Goal: Find specific page/section: Find specific page/section

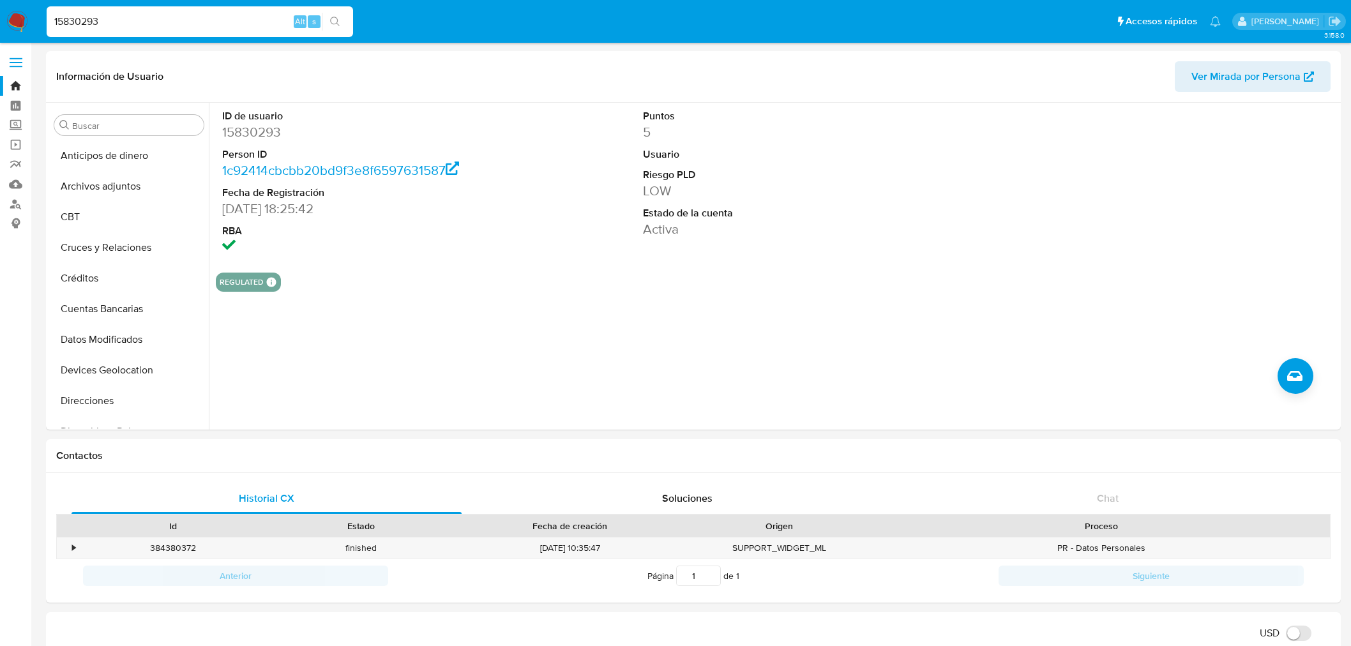
select select "10"
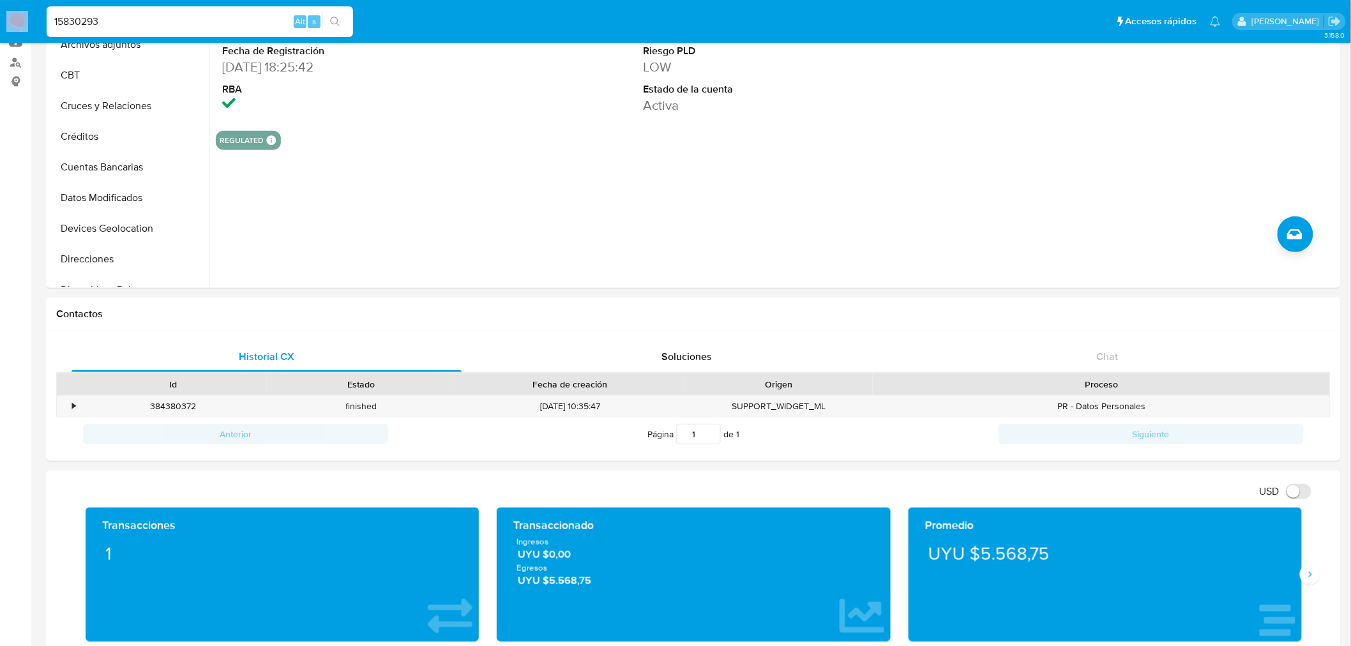
scroll to position [356, 0]
click at [123, 21] on input "15830293" at bounding box center [200, 21] width 306 height 17
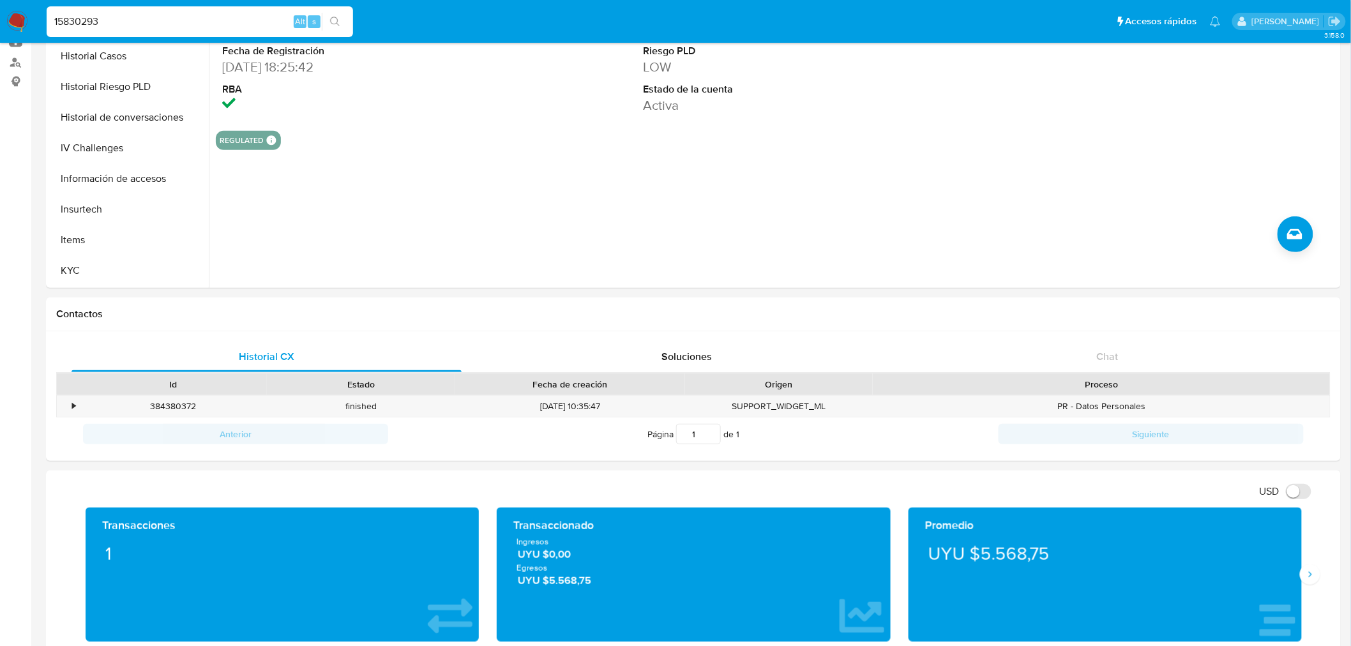
click at [123, 21] on input "15830293" at bounding box center [200, 21] width 306 height 17
paste input "60585454"
type input "1605854543"
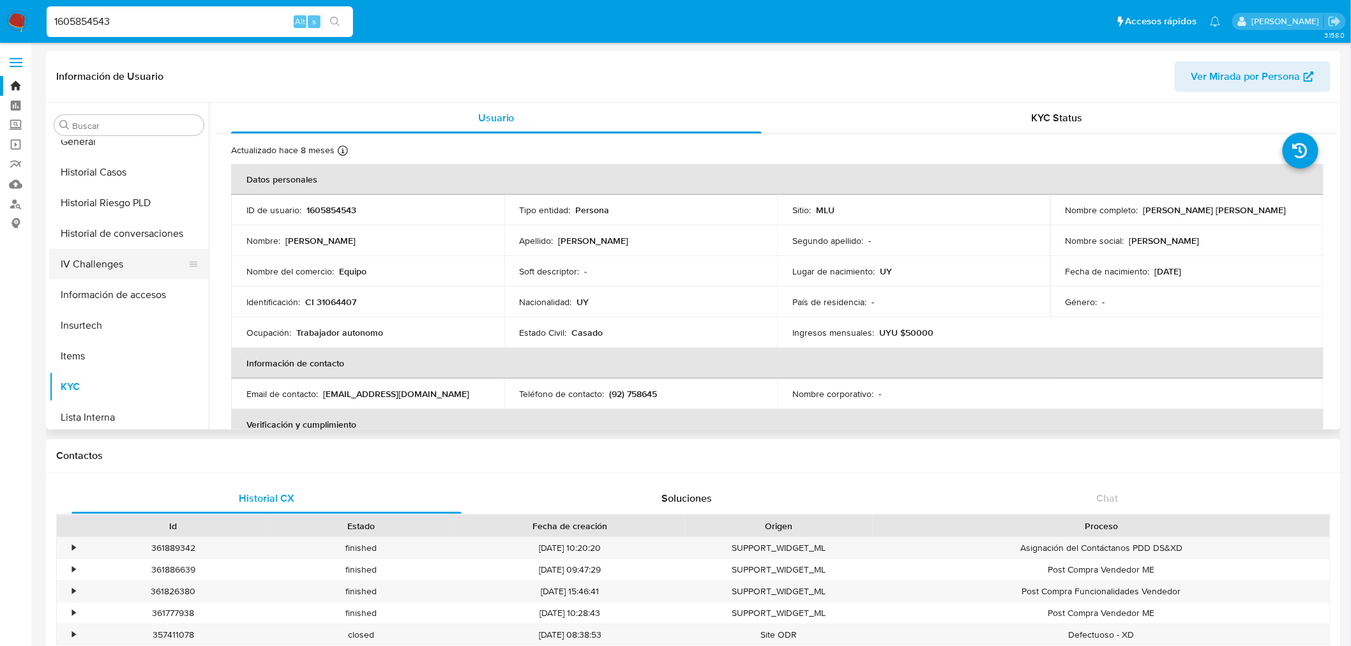
select select "10"
click at [98, 168] on button "General" at bounding box center [123, 167] width 149 height 31
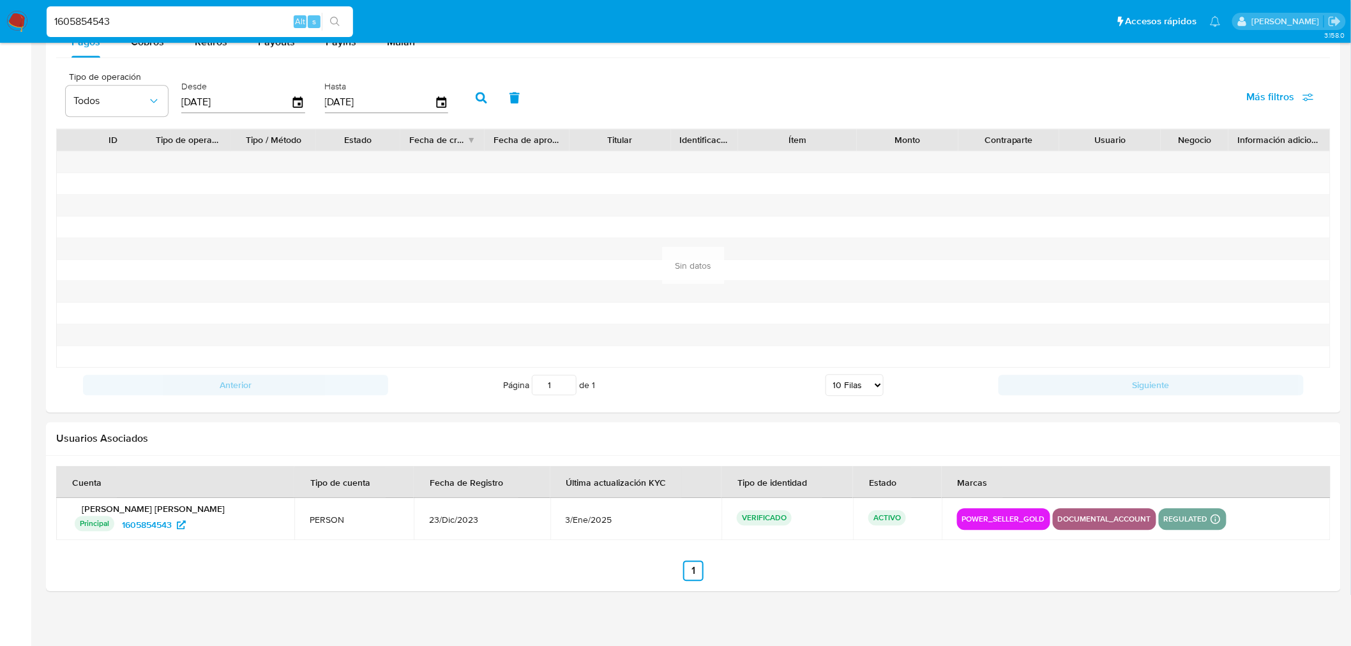
scroll to position [1200, 0]
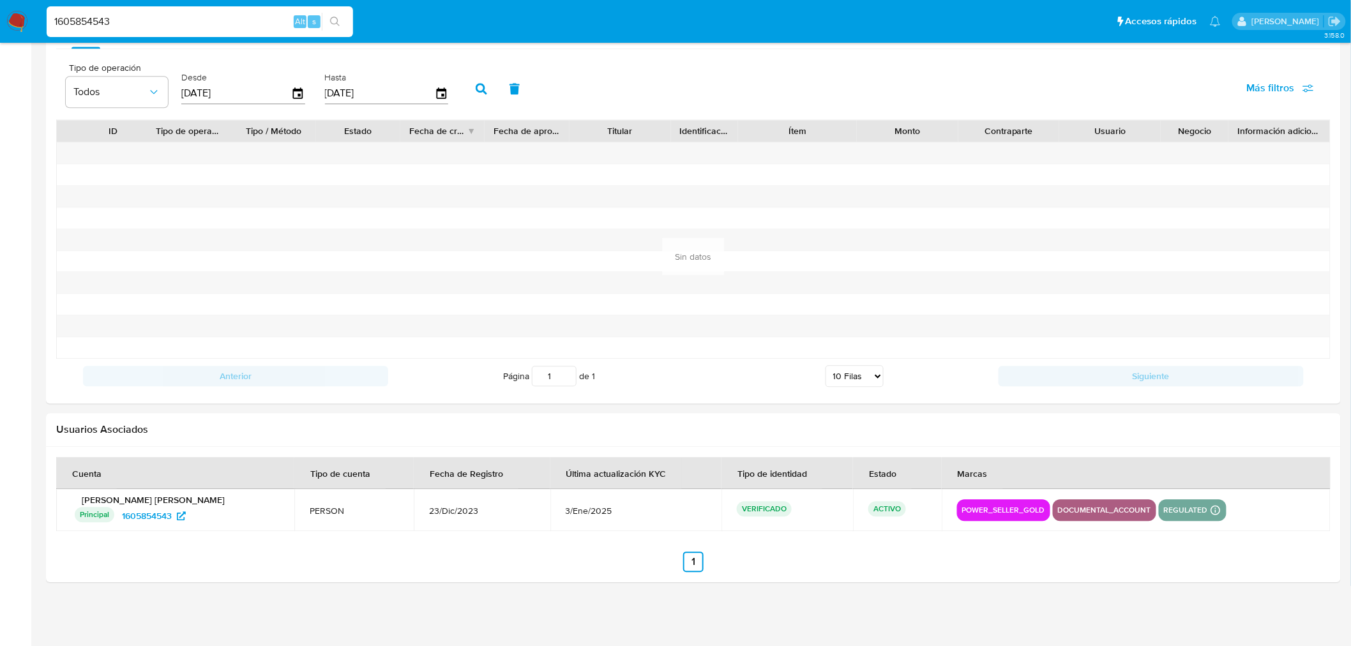
click at [141, 16] on input "1605854543" at bounding box center [200, 21] width 306 height 17
paste input "613613525"
type input "613613525"
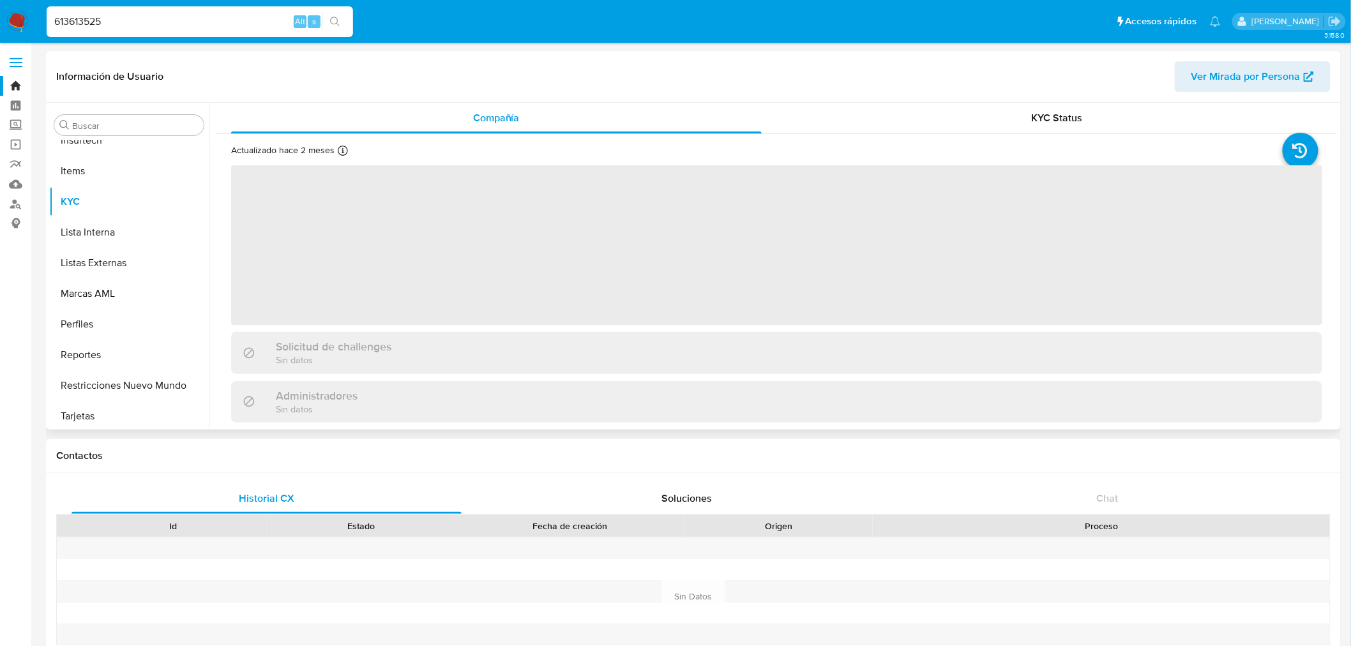
scroll to position [569, 0]
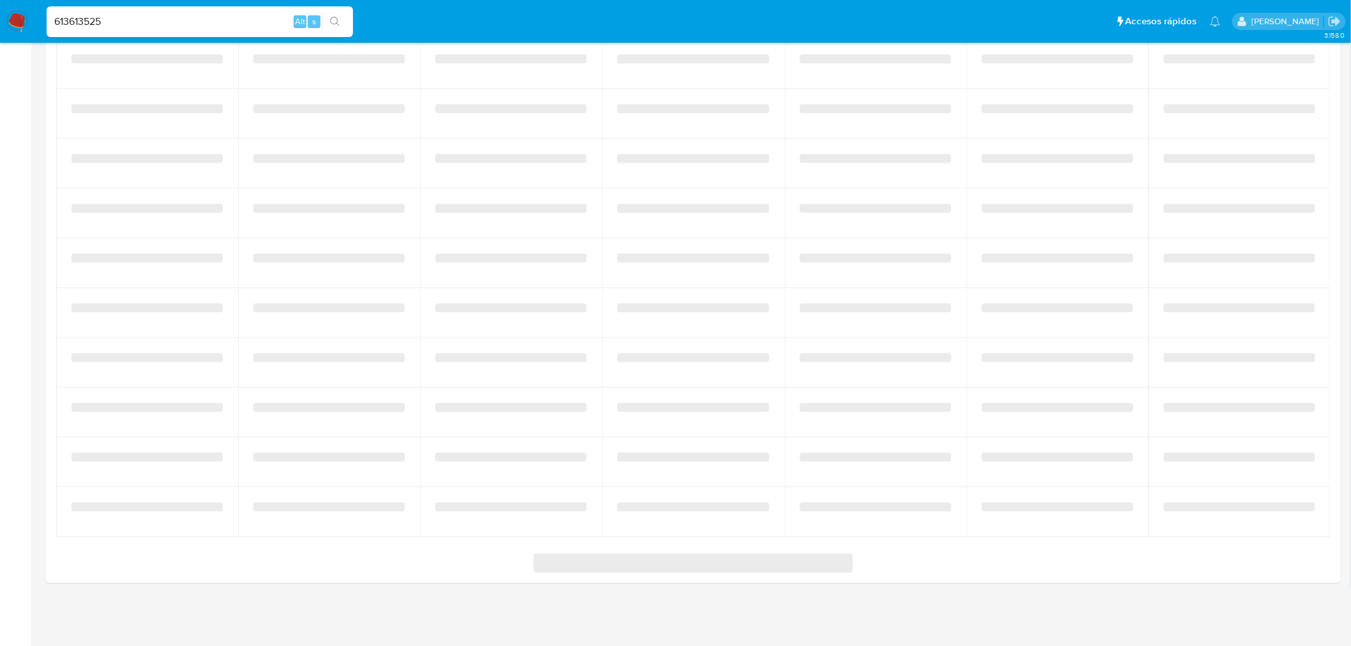
select select "10"
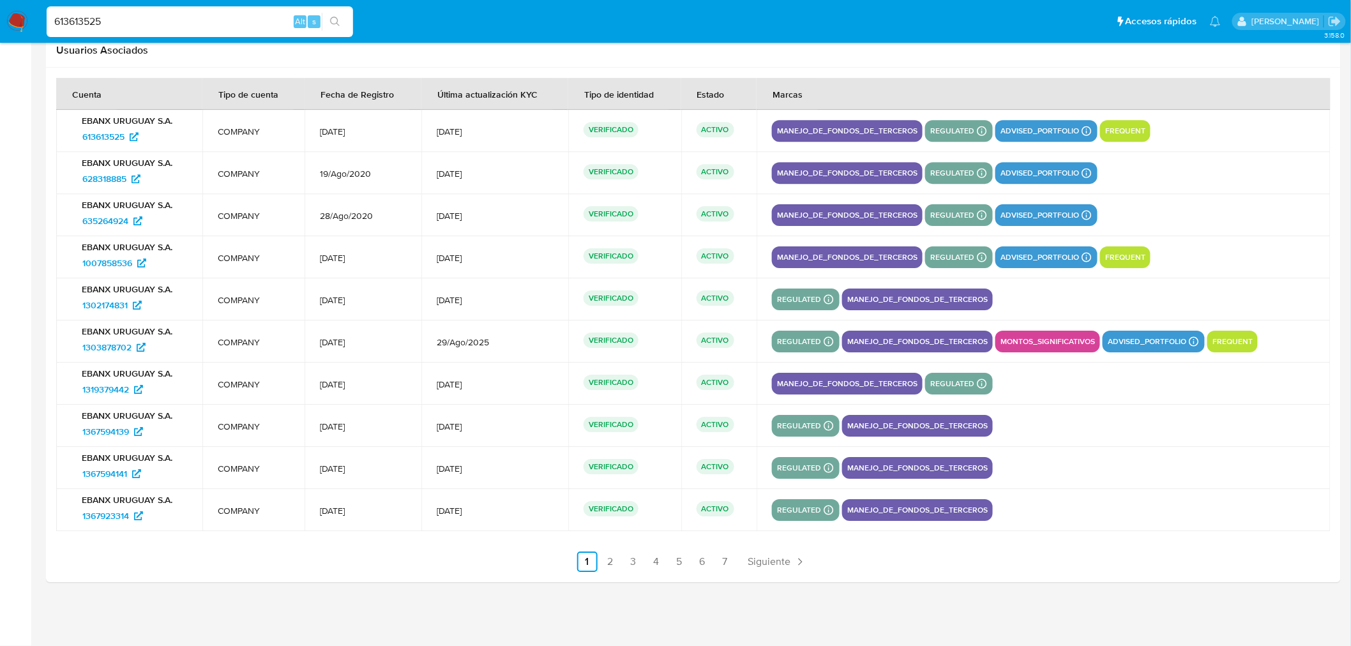
scroll to position [1580, 0]
click at [611, 557] on link "2" at bounding box center [610, 562] width 20 height 20
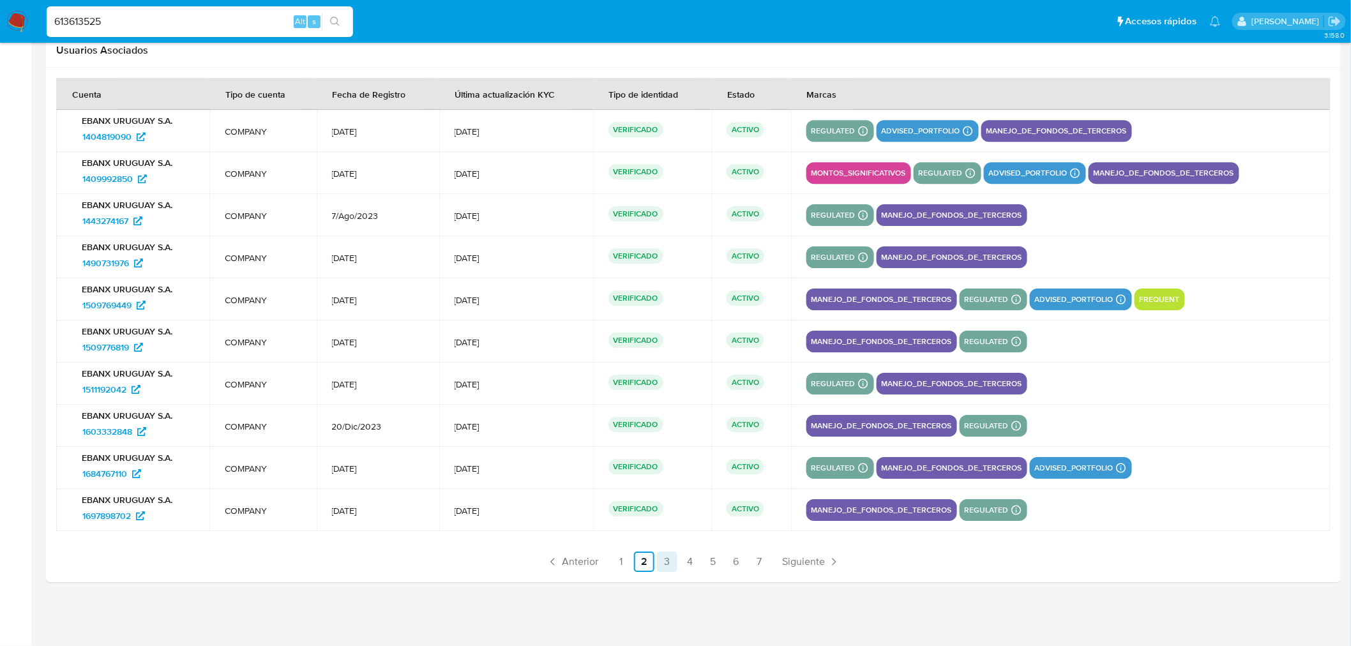
click at [665, 559] on link "3" at bounding box center [667, 562] width 20 height 20
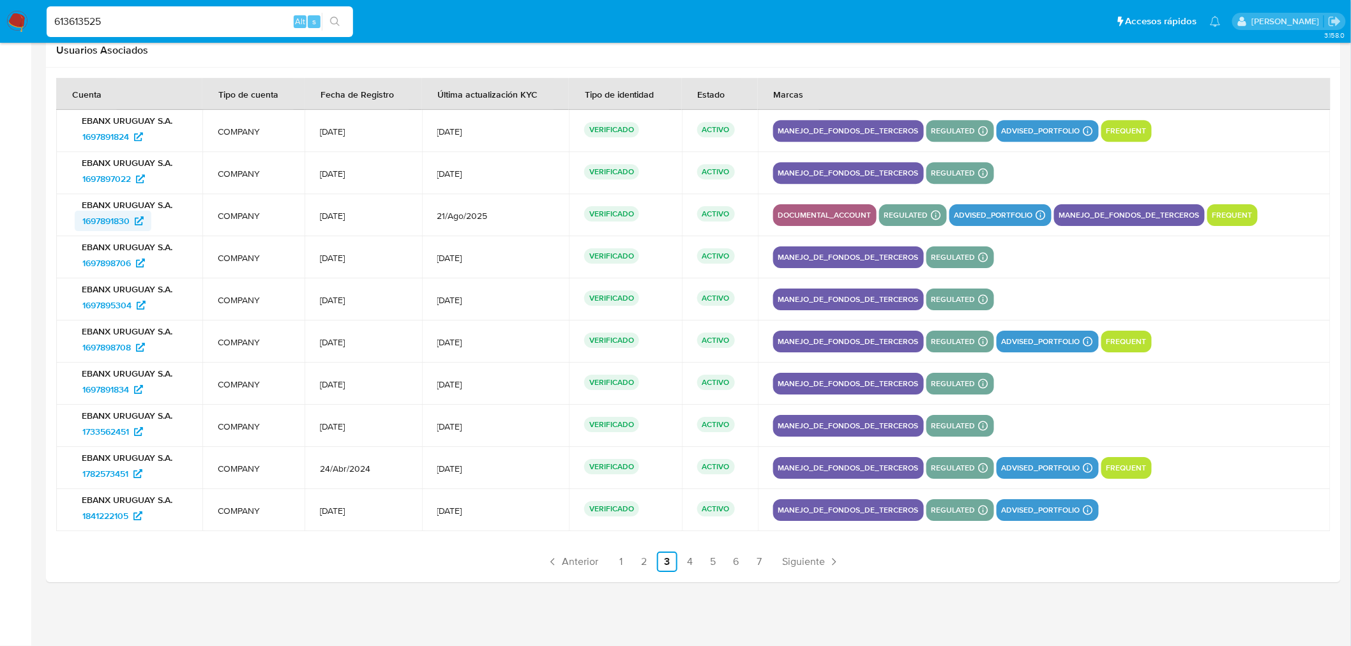
click at [119, 212] on span "1697891830" at bounding box center [105, 221] width 47 height 20
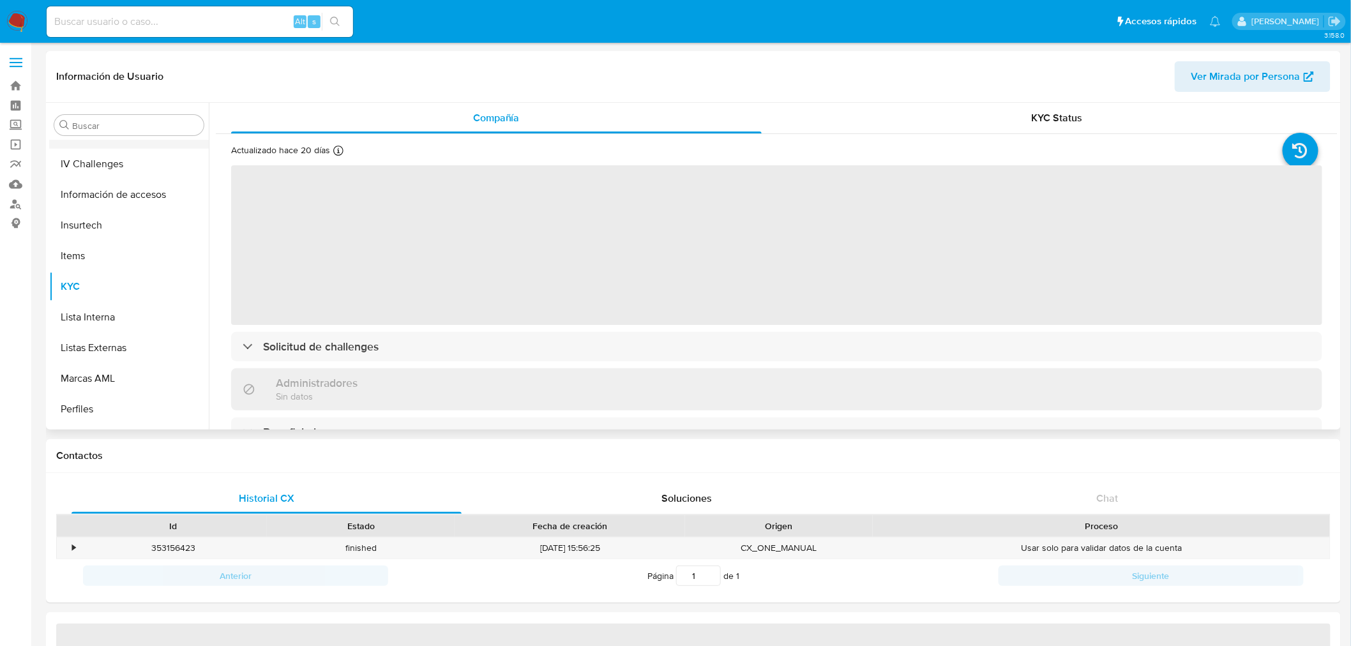
scroll to position [356, 0]
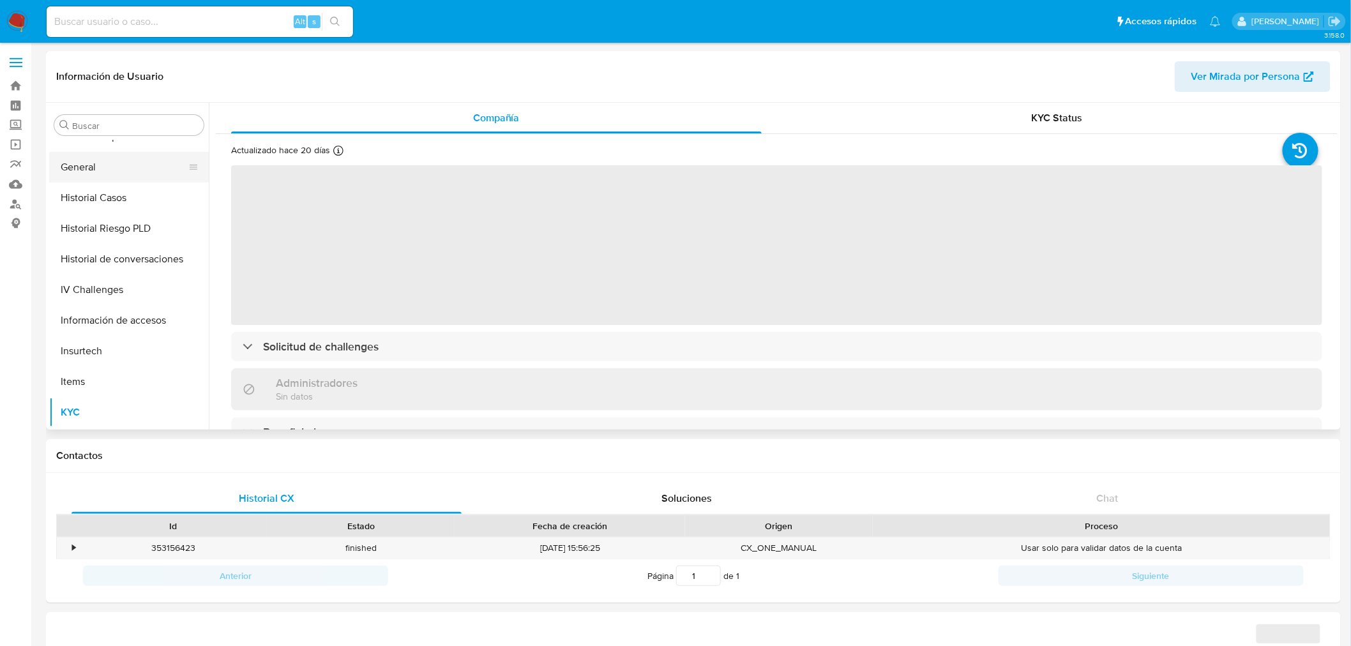
click at [98, 165] on button "General" at bounding box center [123, 167] width 149 height 31
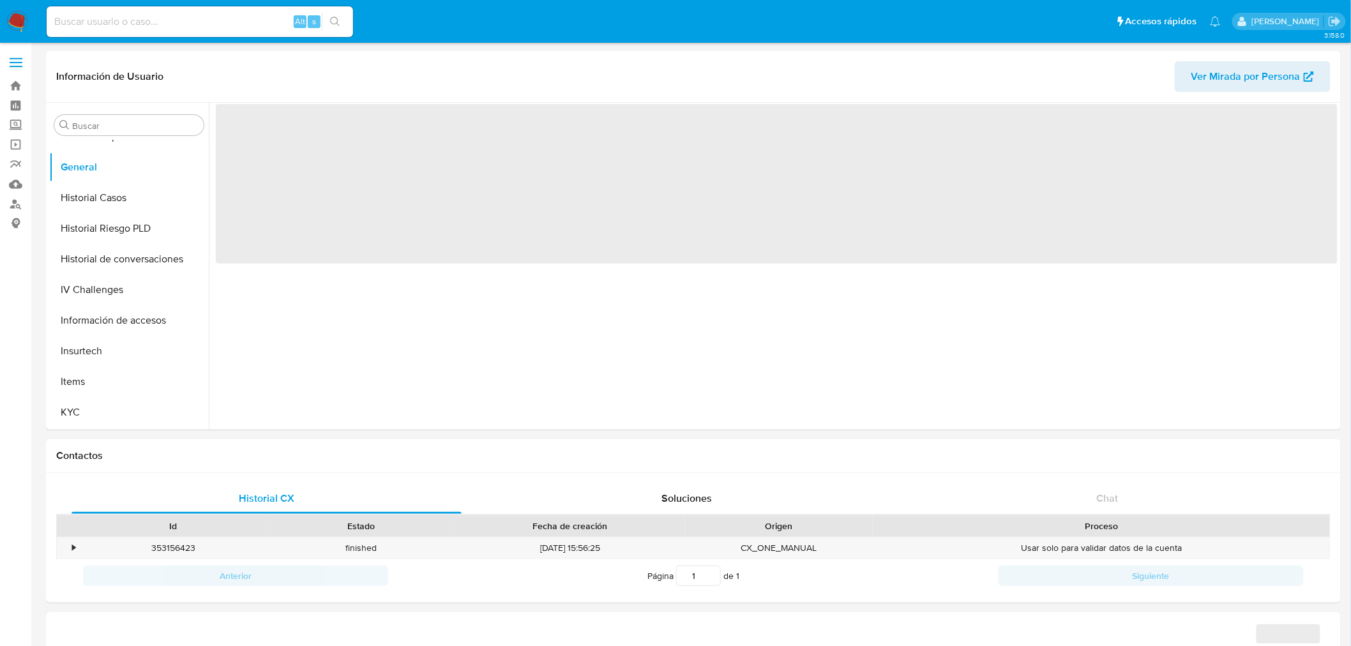
select select "10"
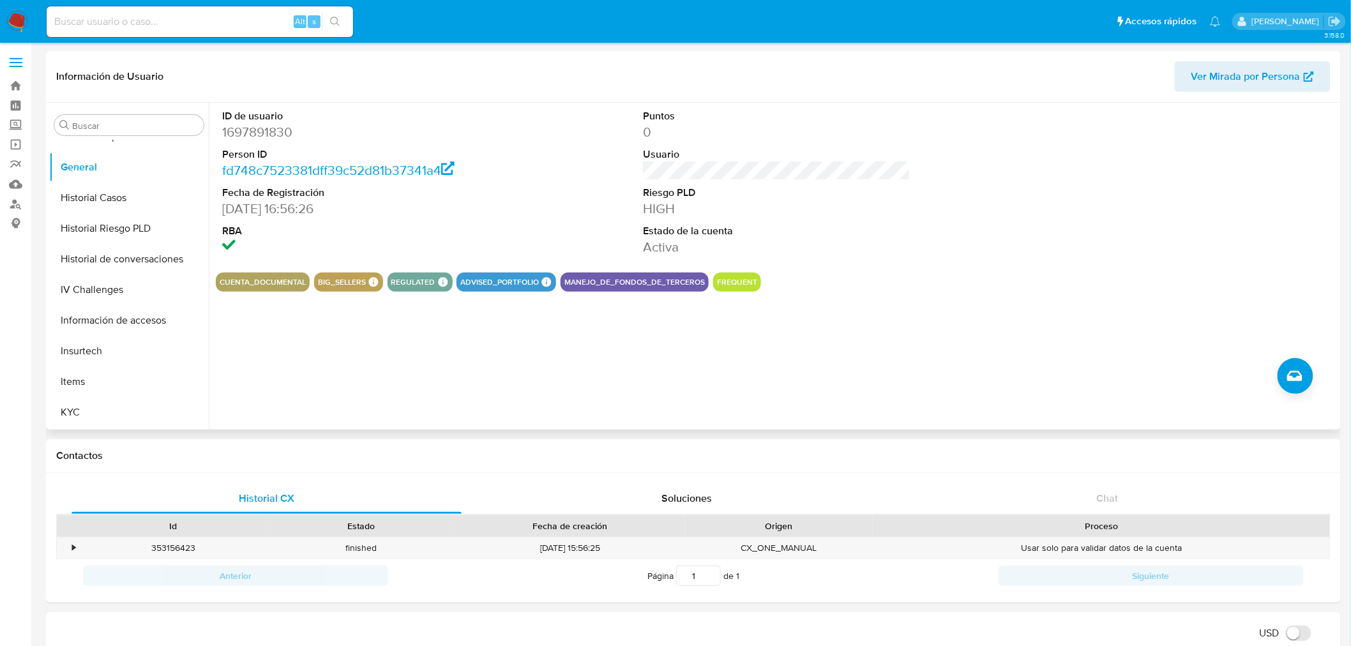
click at [257, 137] on dd "1697891830" at bounding box center [355, 132] width 267 height 18
copy dd "1697891830"
click at [135, 14] on input at bounding box center [200, 21] width 306 height 17
paste input "278238226"
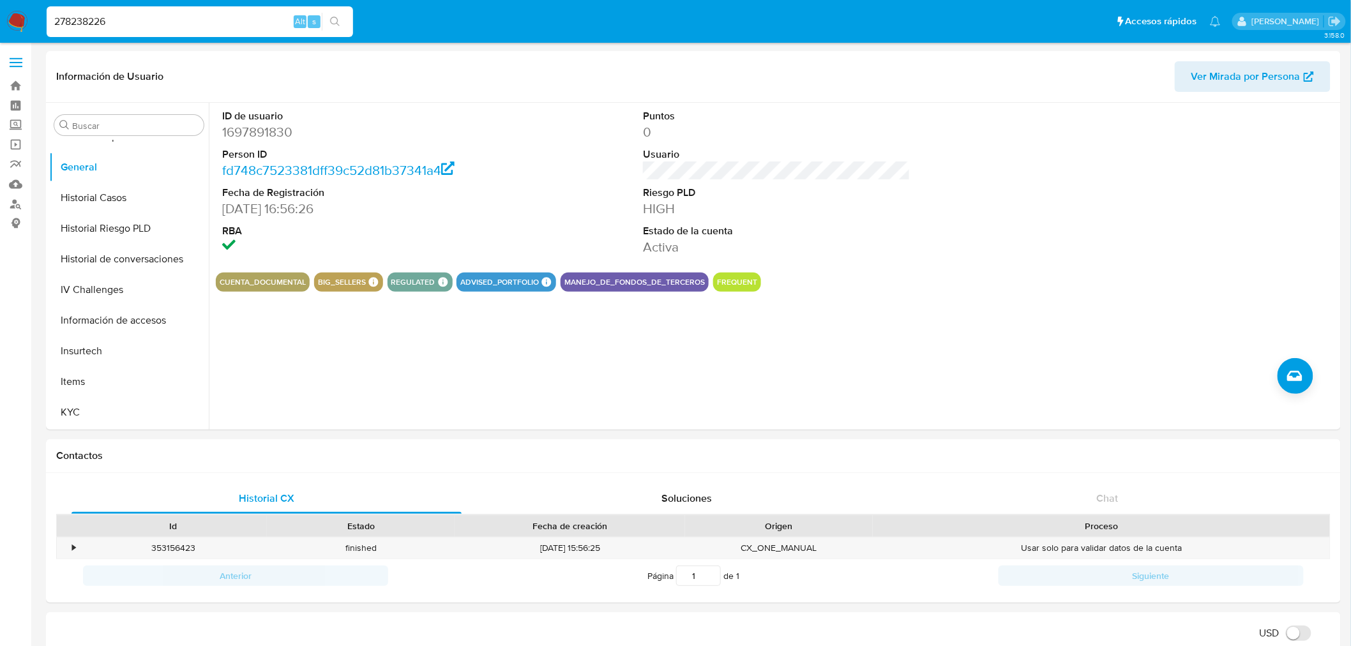
type input "278238226"
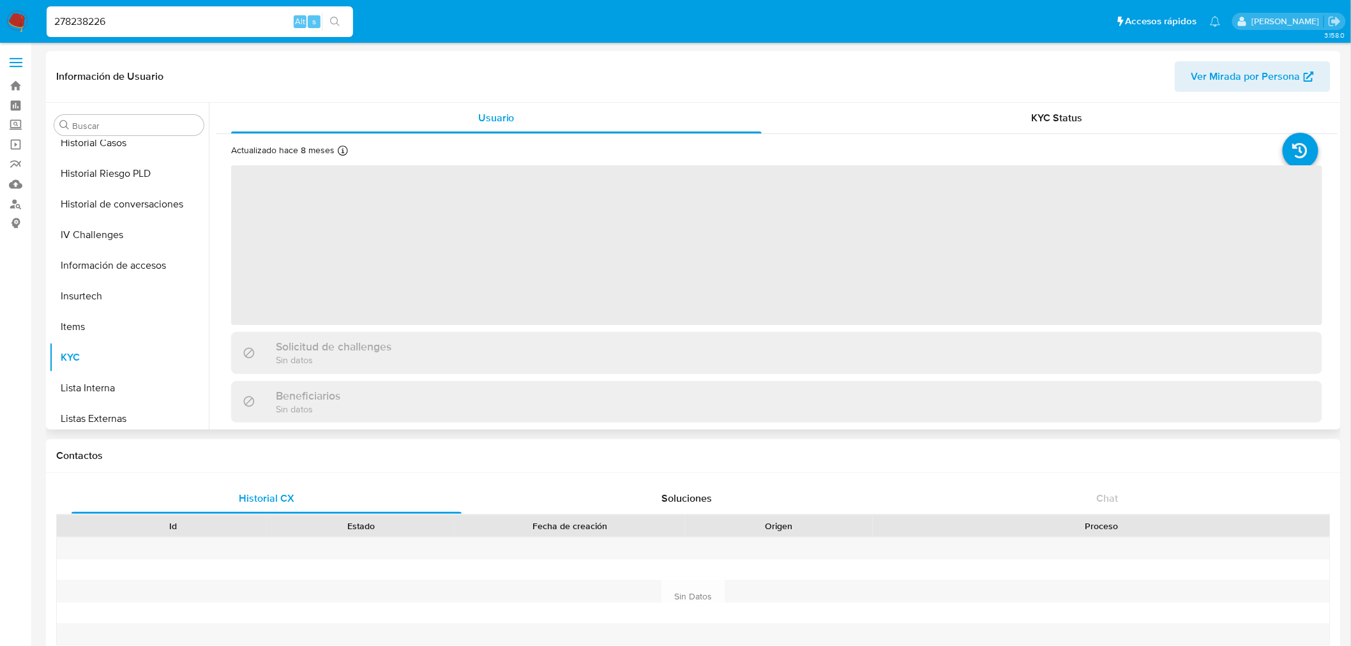
scroll to position [569, 0]
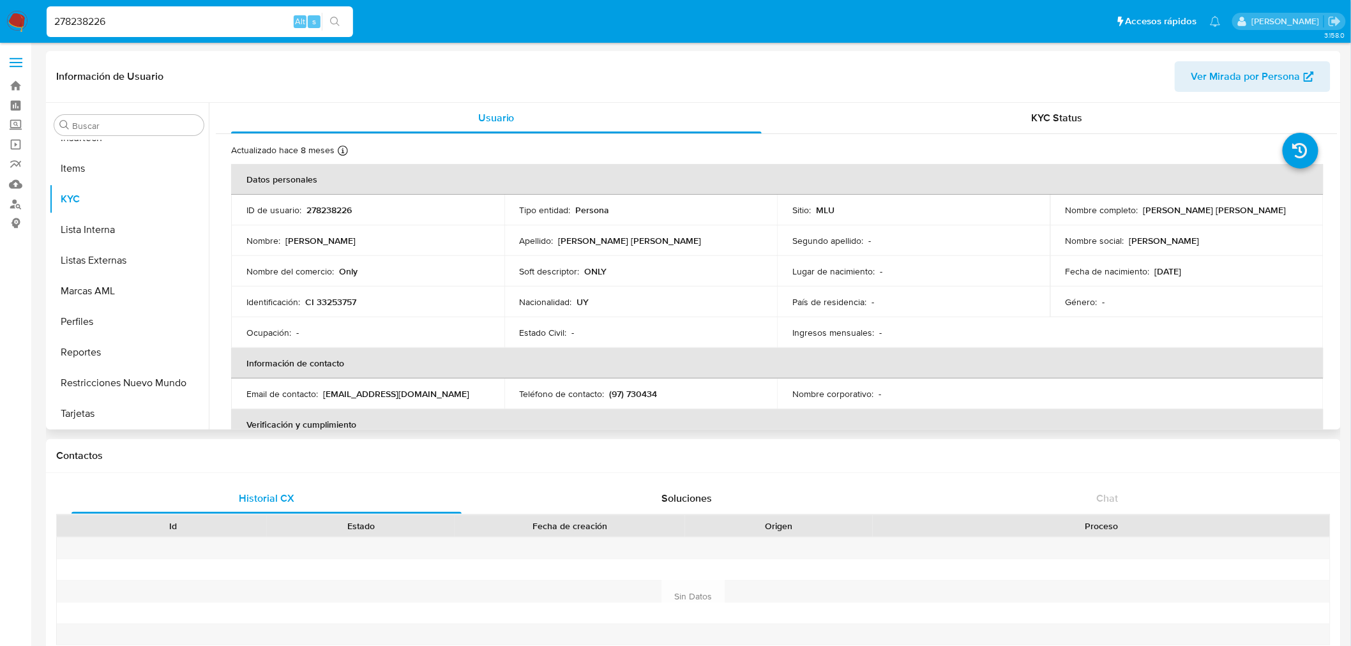
select select "10"
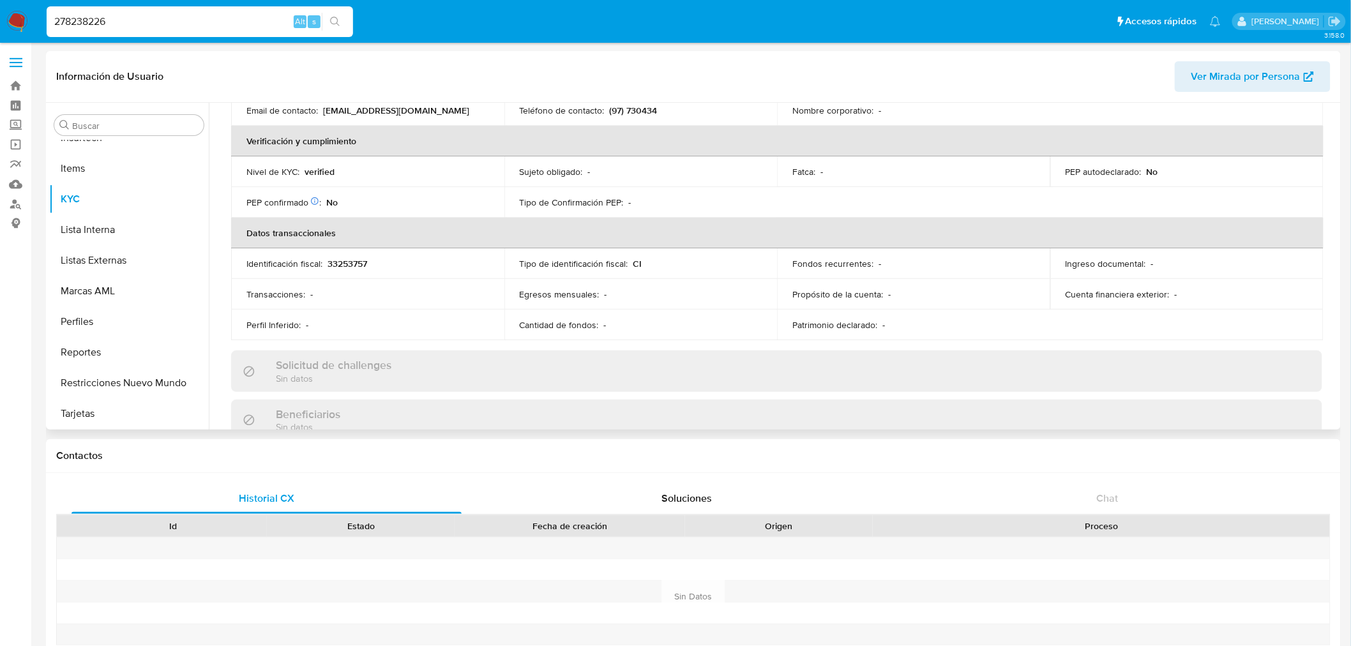
click at [533, 380] on div "Solicitud de challenges Sin datos" at bounding box center [776, 370] width 1091 height 41
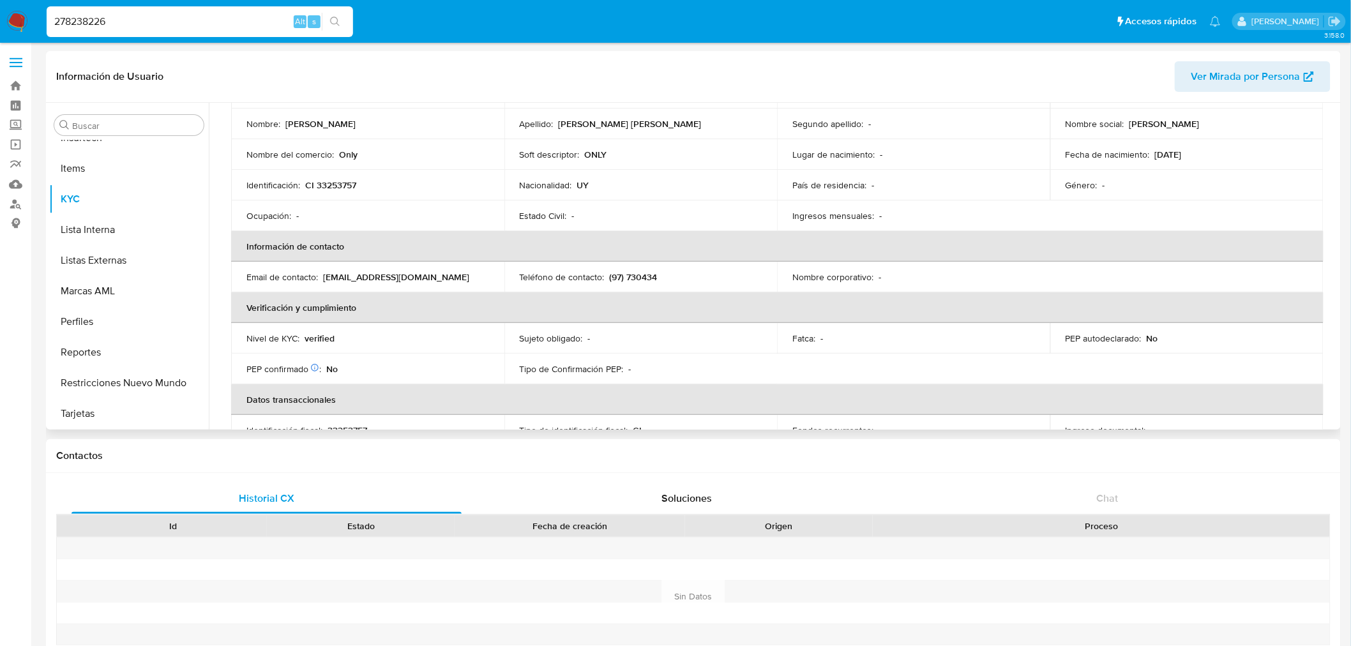
scroll to position [0, 0]
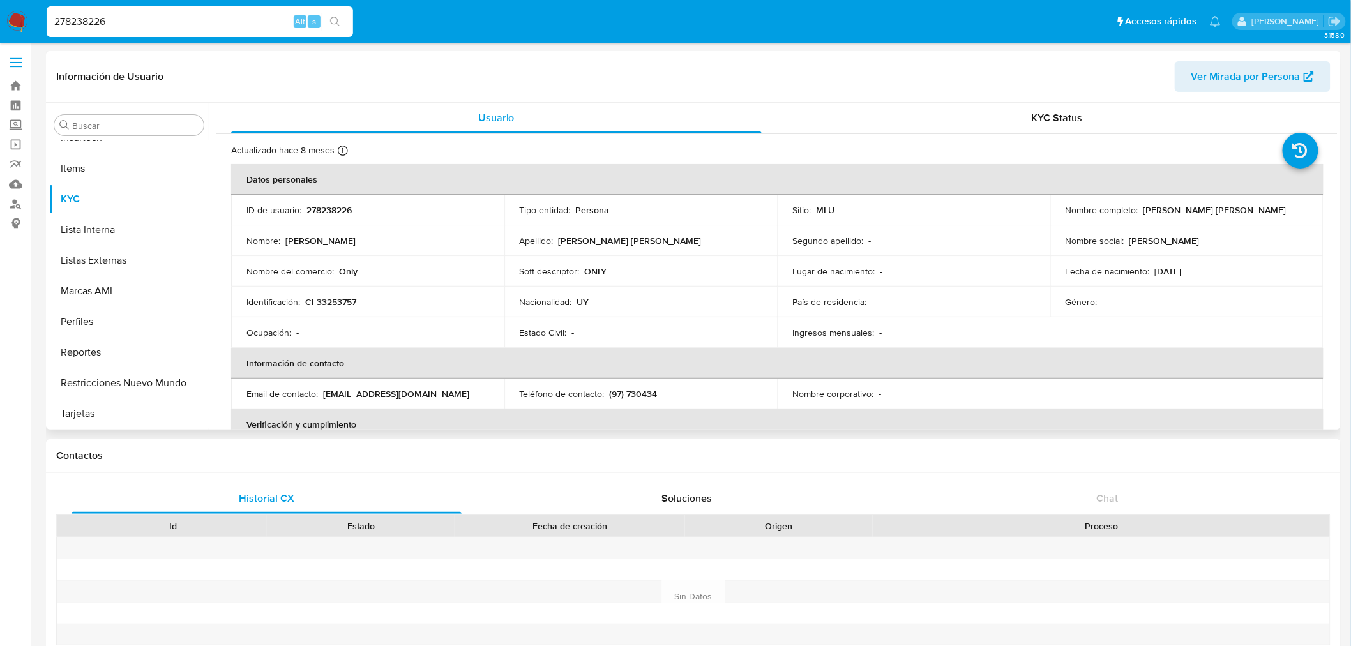
click at [1042, 138] on div "Actualizado hace 8 meses Creado: [DATE] 13:57:45 Actualizado: [DATE] 02:10:33 D…" at bounding box center [777, 590] width 1122 height 913
click at [1057, 122] on span "KYC Status" at bounding box center [1057, 117] width 51 height 15
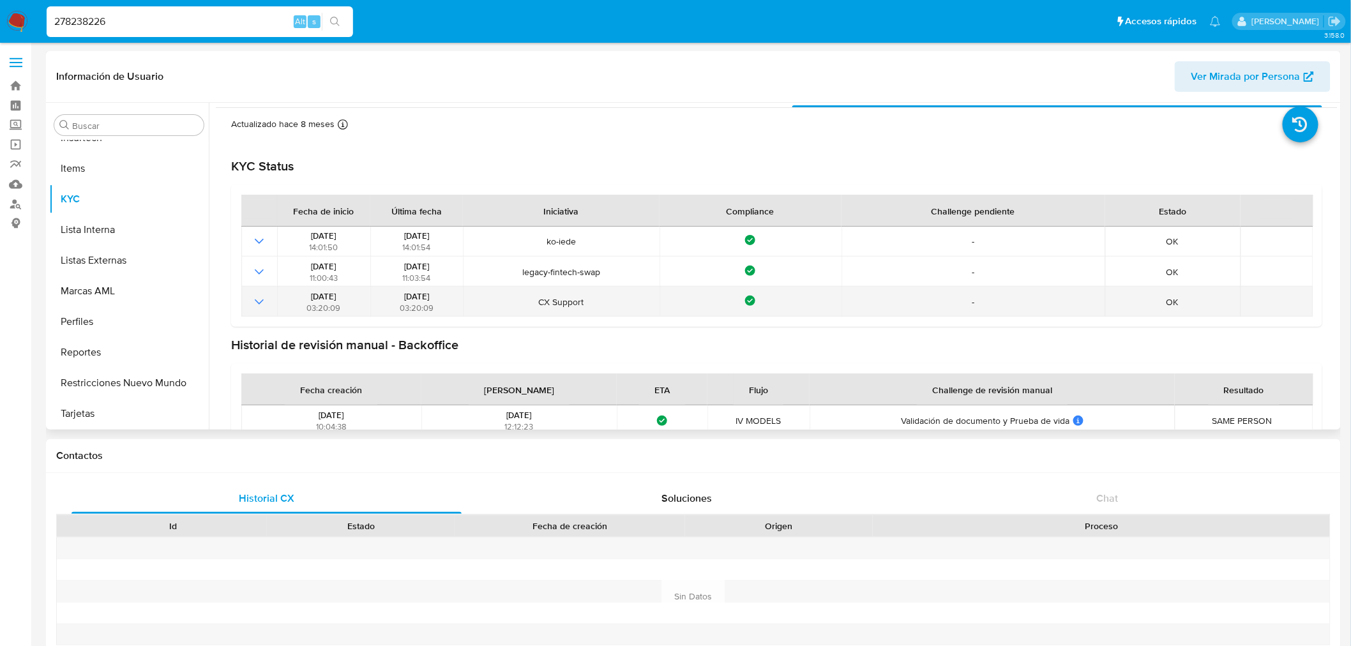
scroll to position [52, 0]
